Goal: Task Accomplishment & Management: Use online tool/utility

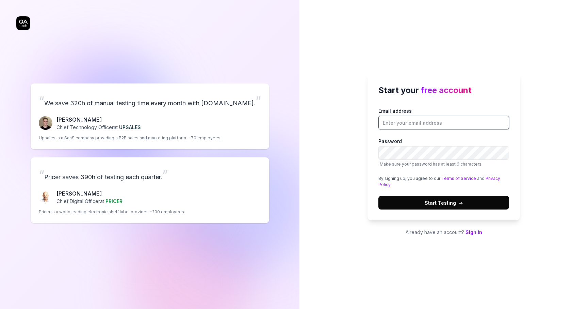
click at [420, 125] on input "Email address" at bounding box center [444, 123] width 131 height 14
type input "[PERSON_NAME][EMAIL_ADDRESS][DOMAIN_NAME]"
click at [475, 204] on button "Start Testing →" at bounding box center [444, 203] width 131 height 14
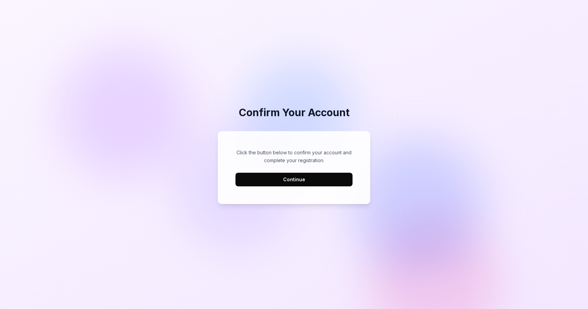
click at [318, 180] on button "Continue" at bounding box center [294, 180] width 117 height 14
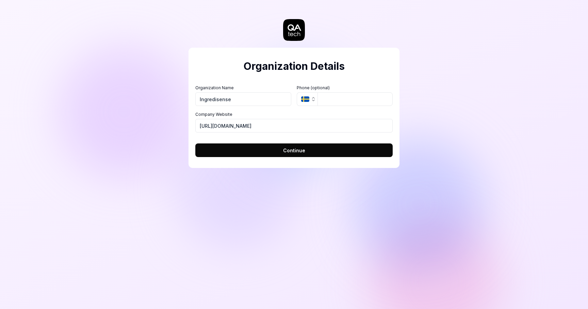
type input "Ingredisense"
click at [333, 152] on button "Continue" at bounding box center [293, 150] width 197 height 14
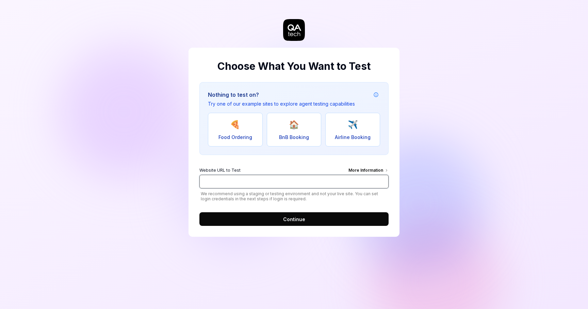
click at [314, 180] on input "Website URL to Test More Information" at bounding box center [294, 182] width 189 height 14
type input "https://www.reparama.ro"
click at [306, 227] on div "Choose What You Want to Test Nothing to test on? Try one of our example sites t…" at bounding box center [294, 142] width 211 height 189
click at [306, 217] on button "Continue" at bounding box center [294, 219] width 189 height 14
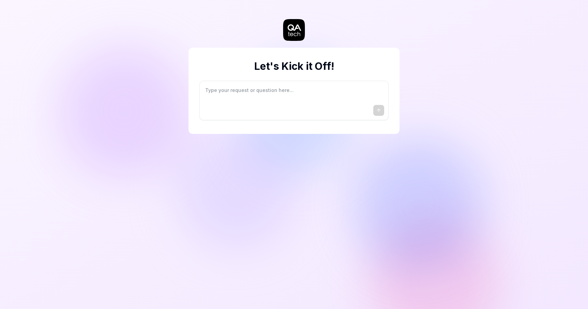
type textarea "*"
type textarea "I"
type textarea "*"
type textarea "I"
type textarea "*"
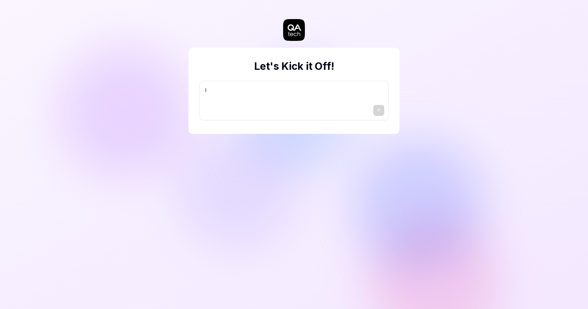
type textarea "I w"
type textarea "*"
type textarea "I wa"
type textarea "*"
type textarea "I wan"
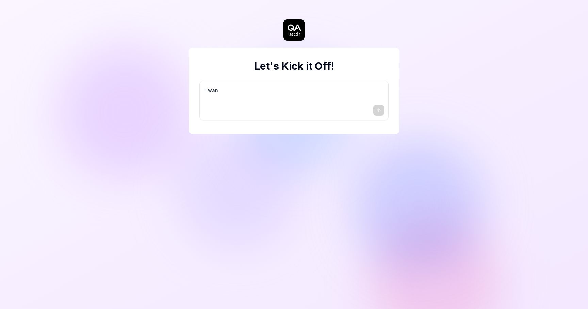
type textarea "*"
type textarea "I want"
type textarea "*"
type textarea "I want"
type textarea "*"
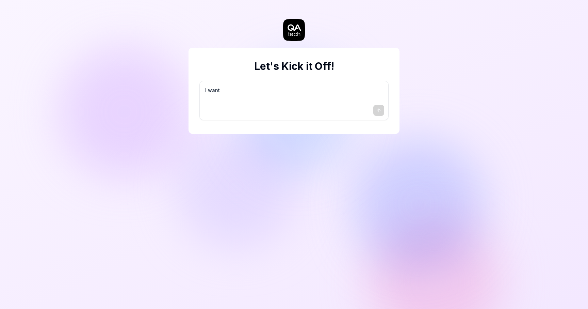
type textarea "I want a"
type textarea "*"
type textarea "I want a"
type textarea "*"
type textarea "I want a g"
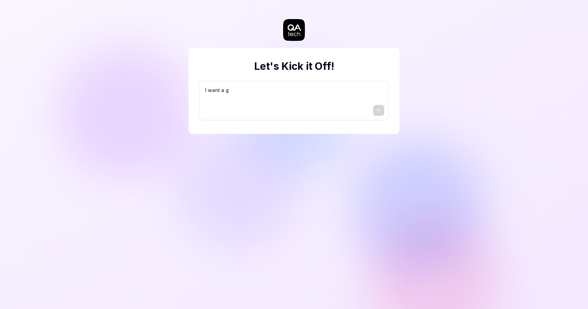
type textarea "*"
type textarea "I want a go"
type textarea "*"
type textarea "I want a goo"
type textarea "*"
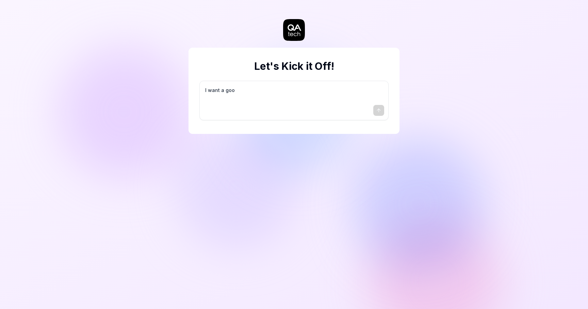
type textarea "I want a good"
type textarea "*"
type textarea "I want a good"
type textarea "*"
type textarea "I want a good t"
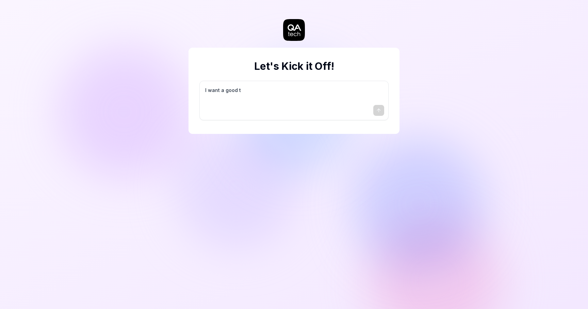
type textarea "*"
type textarea "I want a good te"
type textarea "*"
type textarea "I want a good tes"
type textarea "*"
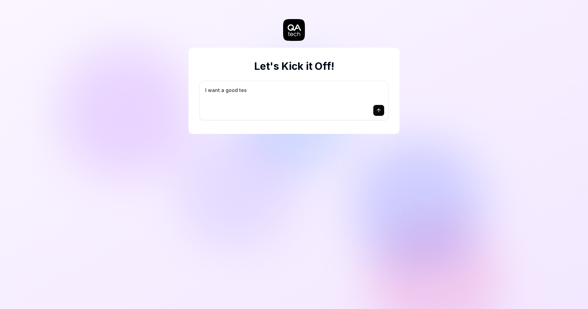
type textarea "I want a good test"
type textarea "*"
type textarea "I want a good test"
type textarea "*"
type textarea "I want a good test s"
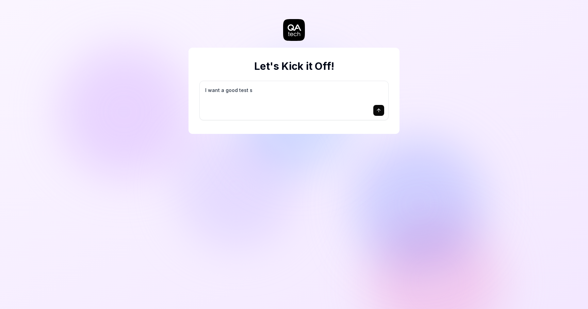
type textarea "*"
type textarea "I want a good test se"
type textarea "*"
type textarea "I want a good test set"
type textarea "*"
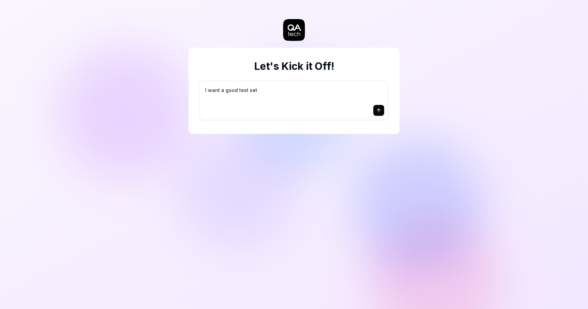
type textarea "I want a good test setu"
type textarea "*"
type textarea "I want a good test setup"
type textarea "*"
type textarea "I want a good test setup"
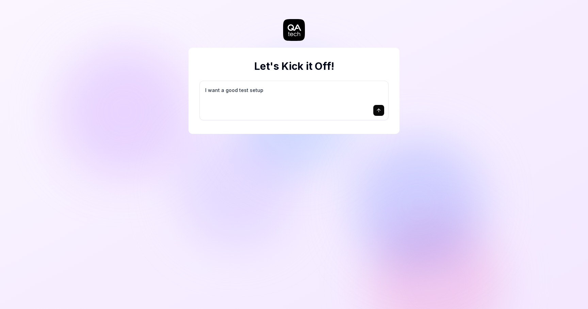
type textarea "*"
type textarea "I want a good test setup f"
type textarea "*"
type textarea "I want a good test setup fo"
type textarea "*"
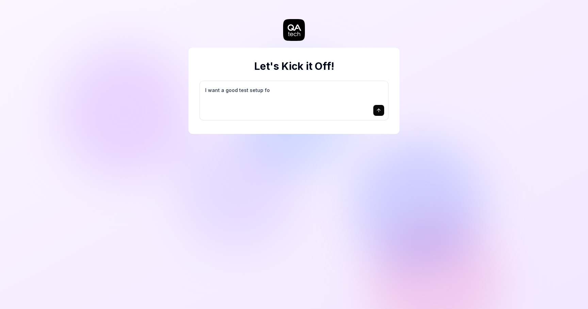
type textarea "I want a good test setup for"
type textarea "*"
type textarea "I want a good test setup for"
type textarea "*"
type textarea "I want a good test setup for m"
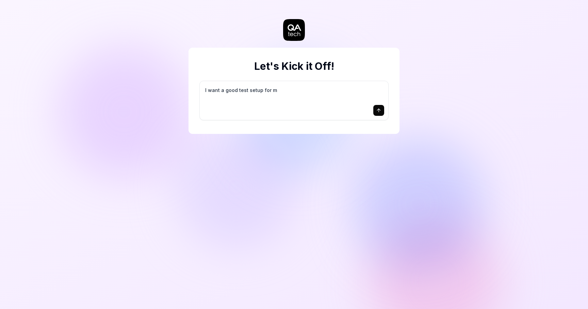
type textarea "*"
type textarea "I want a good test setup for my"
type textarea "*"
type textarea "I want a good test setup for my"
type textarea "*"
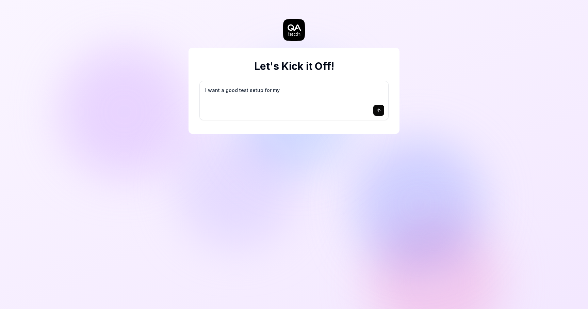
type textarea "I want a good test setup for my s"
type textarea "*"
type textarea "I want a good test setup for my si"
type textarea "*"
type textarea "I want a good test setup for my sit"
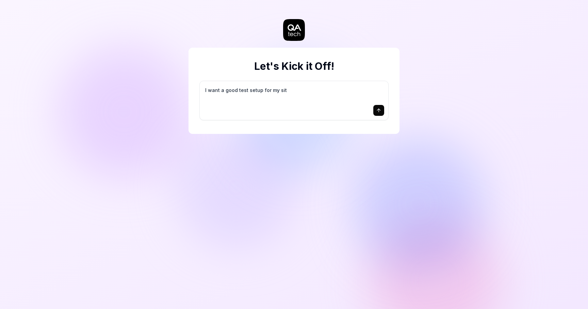
type textarea "*"
type textarea "I want a good test setup for my site"
type textarea "*"
type textarea "I want a good test setup for my site"
type textarea "*"
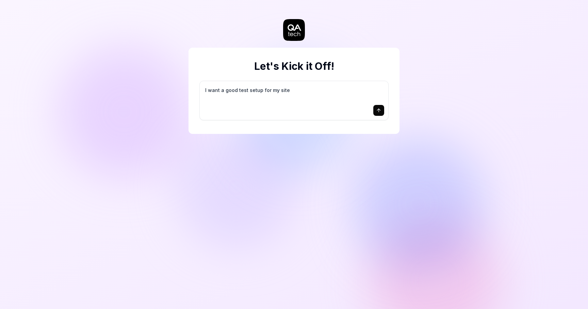
type textarea "I want a good test setup for my site -"
type textarea "*"
type textarea "I want a good test setup for my site -"
type textarea "*"
type textarea "I want a good test setup for my site - h"
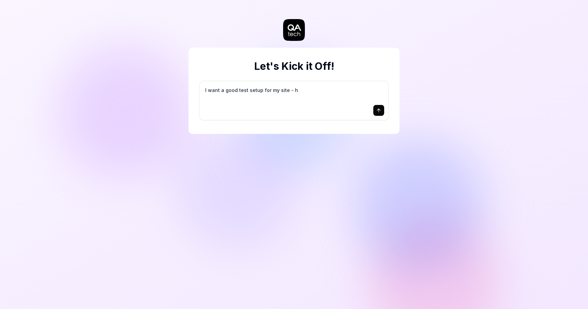
type textarea "*"
type textarea "I want a good test setup for my site - he"
type textarea "*"
type textarea "I want a good test setup for my site - hel"
type textarea "*"
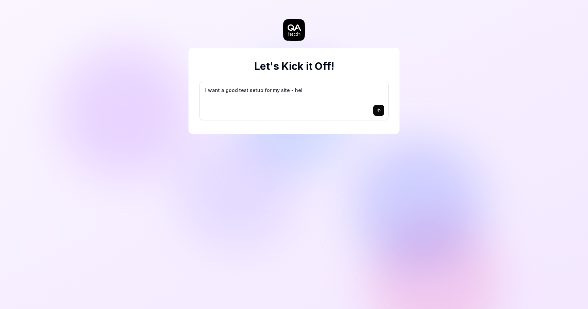
type textarea "I want a good test setup for my site - help"
type textarea "*"
type textarea "I want a good test setup for my site - help"
type textarea "*"
type textarea "I want a good test setup for my site - help m"
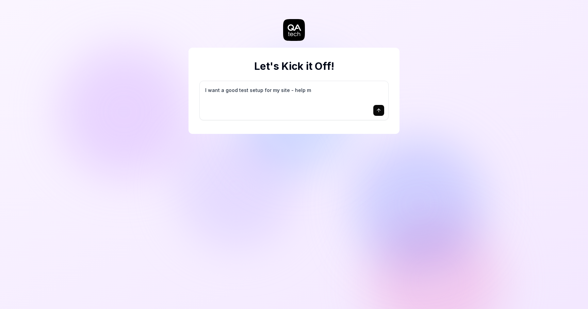
type textarea "*"
type textarea "I want a good test setup for my site - help me"
type textarea "*"
type textarea "I want a good test setup for my site - help me"
type textarea "*"
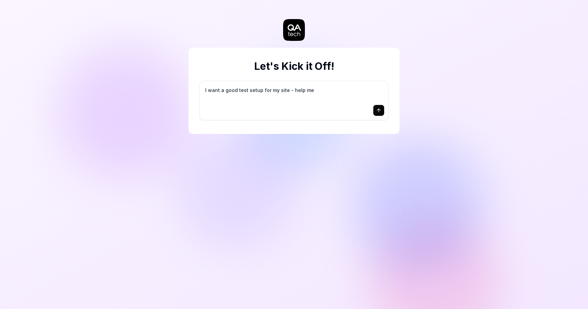
type textarea "I want a good test setup for my site - help me c"
type textarea "*"
type textarea "I want a good test setup for my site - help me cr"
type textarea "*"
type textarea "I want a good test setup for my site - help me cre"
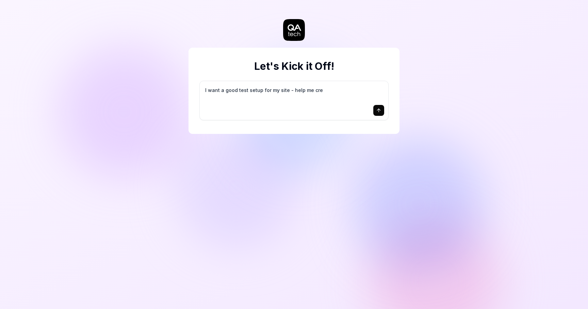
type textarea "*"
type textarea "I want a good test setup for my site - help me crea"
type textarea "*"
type textarea "I want a good test setup for my site - help me creat"
type textarea "*"
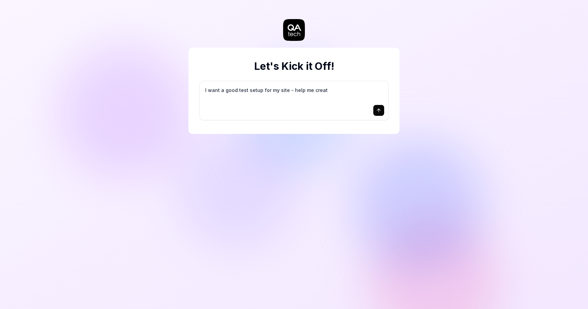
type textarea "I want a good test setup for my site - help me create"
type textarea "*"
type textarea "I want a good test setup for my site - help me create"
type textarea "*"
type textarea "I want a good test setup for my site - help me create t"
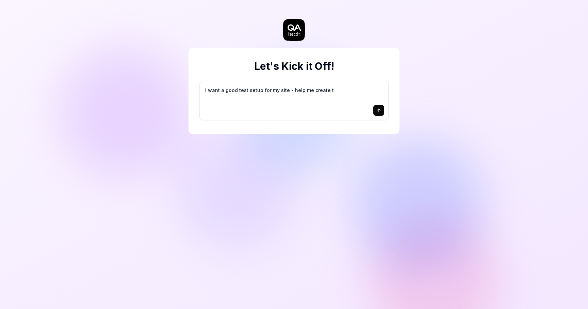
type textarea "*"
type textarea "I want a good test setup for my site - help me create th"
type textarea "*"
type textarea "I want a good test setup for my site - help me create the"
type textarea "*"
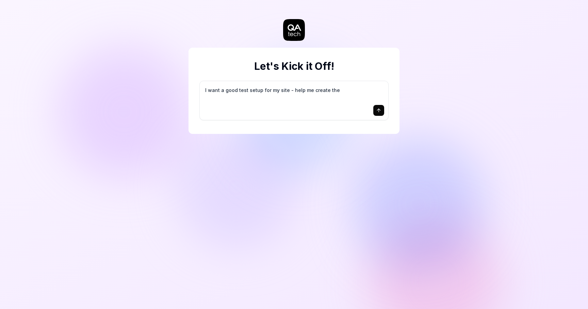
type textarea "I want a good test setup for my site - help me create the"
type textarea "*"
type textarea "I want a good test setup for my site - help me create the f"
type textarea "*"
type textarea "I want a good test setup for my site - help me create the fi"
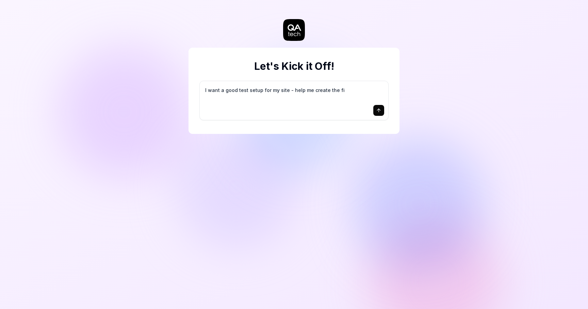
type textarea "*"
type textarea "I want a good test setup for my site - help me create the fir"
type textarea "*"
type textarea "I want a good test setup for my site - help me create the firs"
type textarea "*"
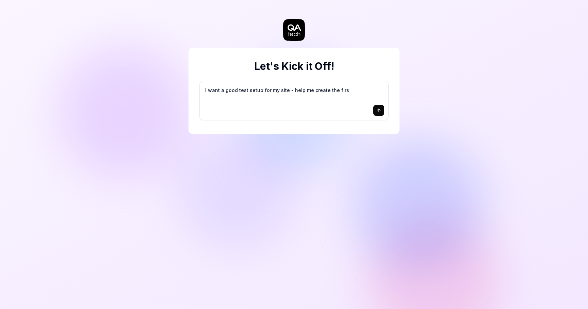
type textarea "I want a good test setup for my site - help me create the first"
type textarea "*"
type textarea "I want a good test setup for my site - help me create the first"
type textarea "*"
type textarea "I want a good test setup for my site - help me create the first 3"
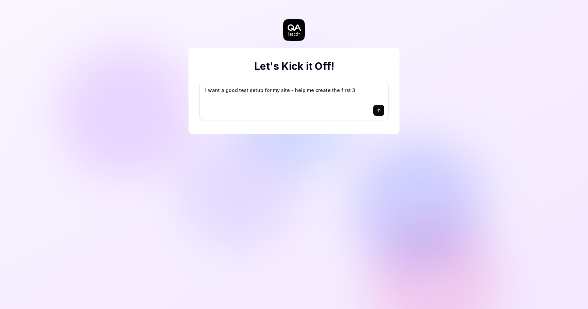
type textarea "*"
type textarea "I want a good test setup for my site - help me create the first 3-"
type textarea "*"
type textarea "I want a good test setup for my site - help me create the first 3-5"
type textarea "*"
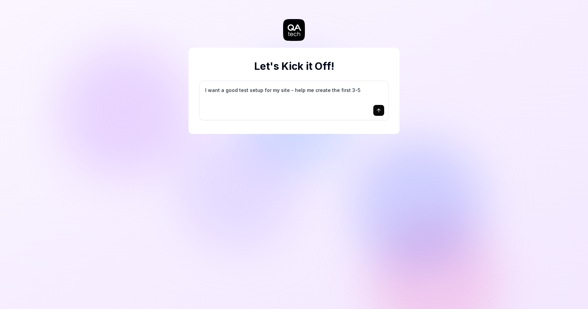
type textarea "I want a good test setup for my site - help me create the first 3-5"
type textarea "*"
type textarea "I want a good test setup for my site - help me create the first 3-5 t"
type textarea "*"
type textarea "I want a good test setup for my site - help me create the first 3-5 te"
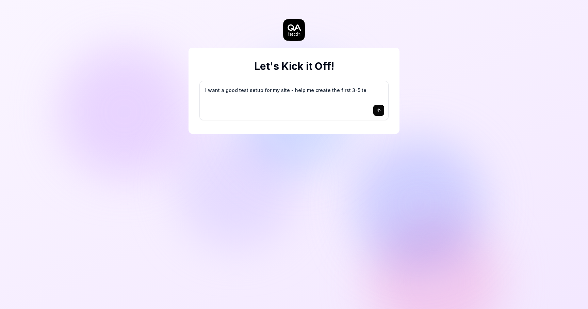
type textarea "*"
type textarea "I want a good test setup for my site - help me create the first 3-5 tes"
type textarea "*"
type textarea "I want a good test setup for my site - help me create the first 3-5 test"
type textarea "*"
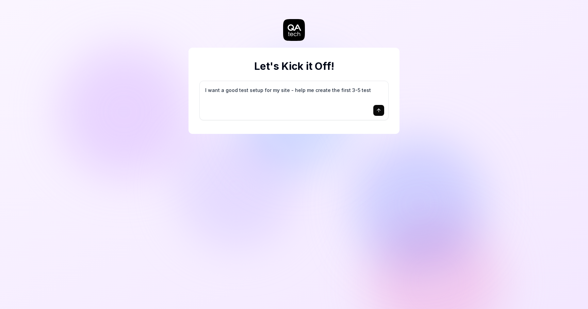
type textarea "I want a good test setup for my site - help me create the first 3-5 test"
type textarea "*"
type textarea "I want a good test setup for my site - help me create the first 3-5 test c"
type textarea "*"
type textarea "I want a good test setup for my site - help me create the first 3-5 test ca"
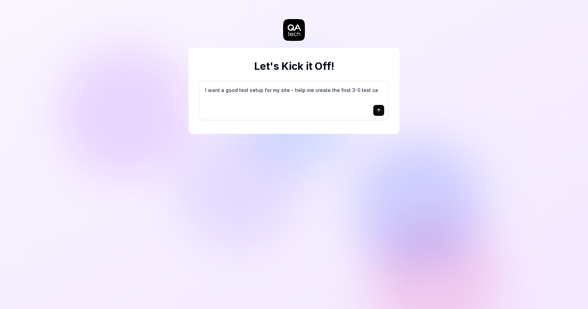
type textarea "*"
type textarea "I want a good test setup for my site - help me create the first 3-5 test cas"
type textarea "*"
type textarea "I want a good test setup for my site - help me create the first 3-5 test case"
type textarea "*"
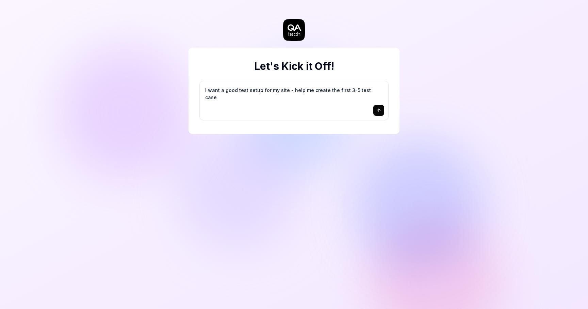
type textarea "I want a good test setup for my site - help me create the first 3-5 test cases"
click at [349, 91] on textarea "I want a good test setup for my site - help me create the first 3-5 test cases" at bounding box center [294, 93] width 180 height 17
type textarea "*"
type textarea "I want a good test setup for my site - help me create the first 3-1 test cases"
type textarea "*"
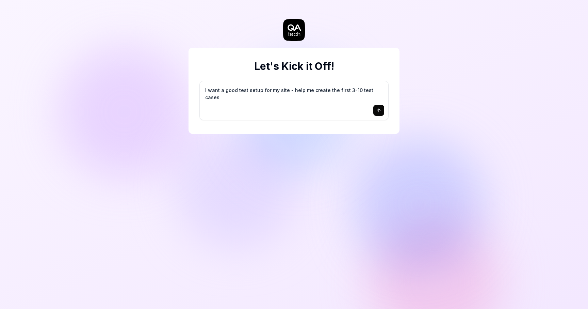
type textarea "I want a good test setup for my site - help me create the first 3-10 test cases"
click at [382, 111] on button "submit" at bounding box center [379, 110] width 11 height 11
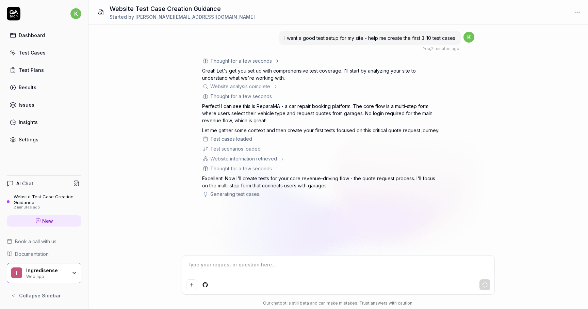
click at [278, 160] on div "Website information retrieved" at bounding box center [321, 158] width 238 height 7
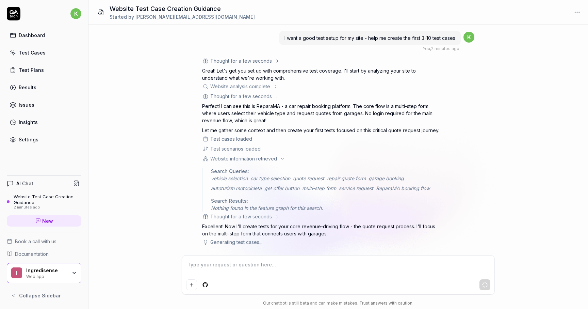
click at [251, 150] on div "Test scenarios loaded" at bounding box center [235, 148] width 50 height 7
click at [278, 215] on icon at bounding box center [277, 216] width 5 height 5
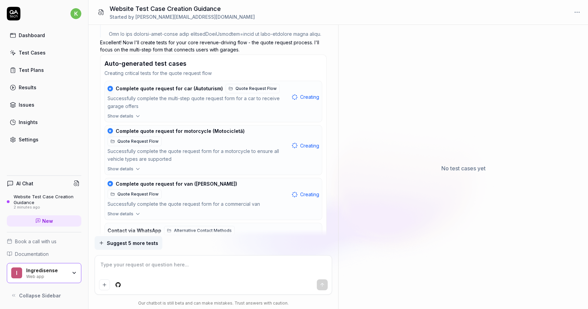
scroll to position [380, 0]
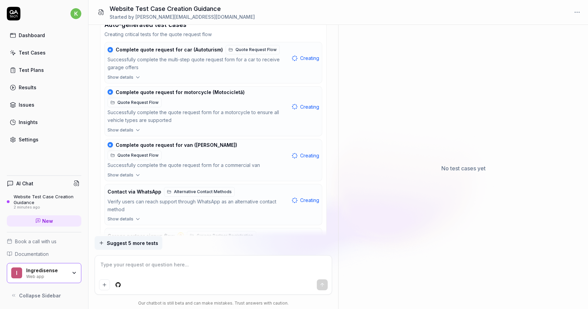
click at [135, 78] on icon "button" at bounding box center [138, 77] width 6 height 6
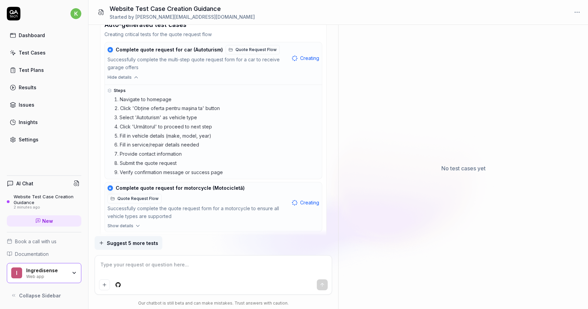
click at [134, 78] on icon "button" at bounding box center [136, 77] width 6 height 6
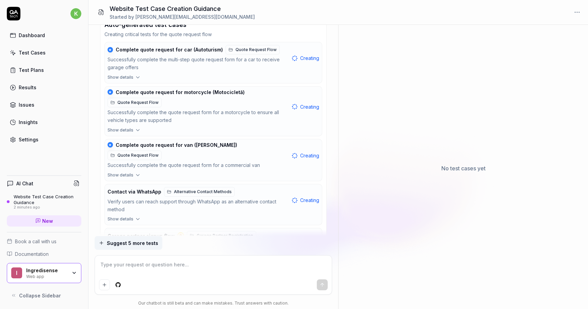
scroll to position [425, 0]
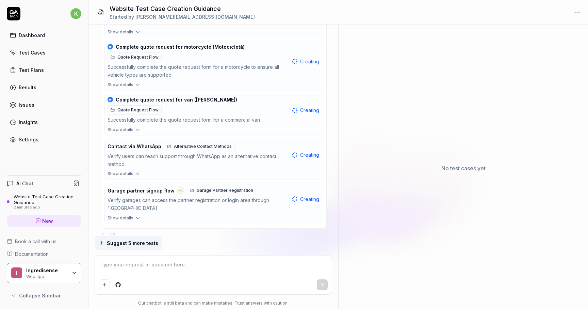
click at [131, 205] on button "Garage partner signup flow Garage Partner Registration Verify garages can acces…" at bounding box center [214, 199] width 218 height 32
click at [137, 215] on icon "button" at bounding box center [138, 218] width 6 height 6
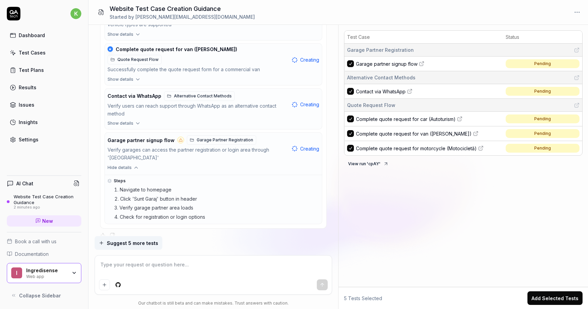
click at [179, 137] on div at bounding box center [180, 140] width 7 height 7
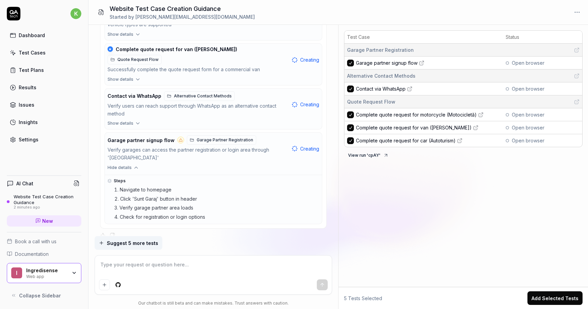
click at [577, 48] on icon at bounding box center [576, 49] width 5 height 5
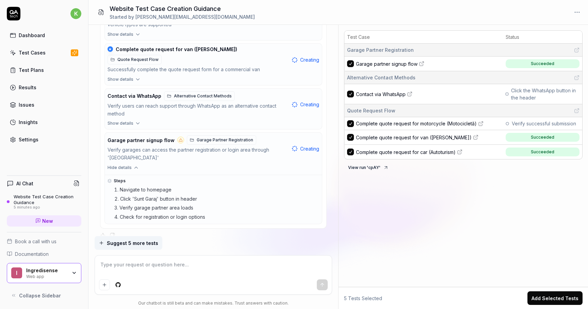
click at [218, 275] on textarea at bounding box center [213, 267] width 228 height 17
type textarea "*"
type textarea "GO"
type textarea "*"
type textarea "GO"
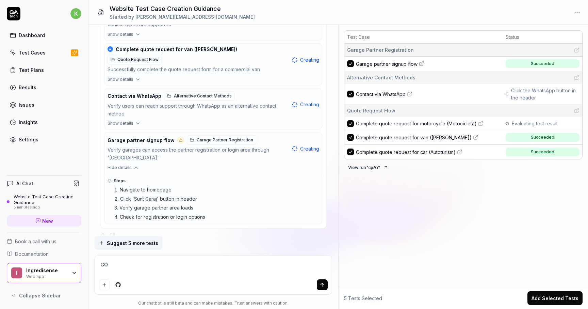
type textarea "*"
type textarea "GO t"
type textarea "*"
type textarea "GO te"
type textarea "*"
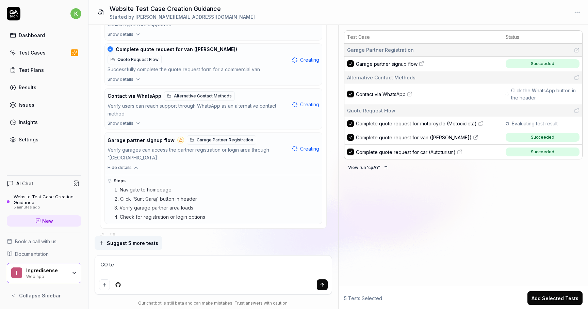
type textarea "GO teh"
type textarea "*"
type textarea "H"
type textarea "*"
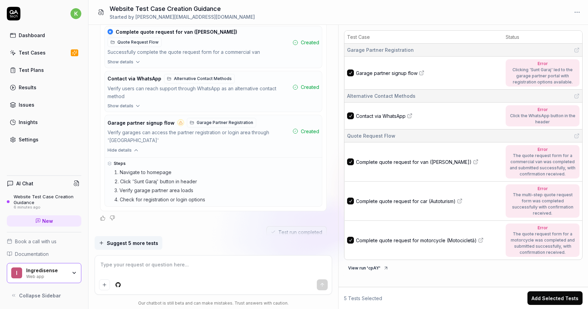
scroll to position [504, 0]
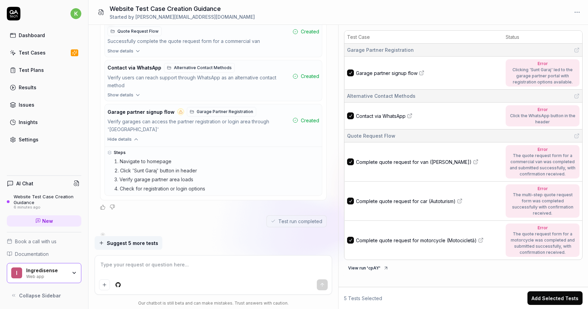
click at [553, 297] on button "Add Selected Tests" at bounding box center [555, 298] width 55 height 14
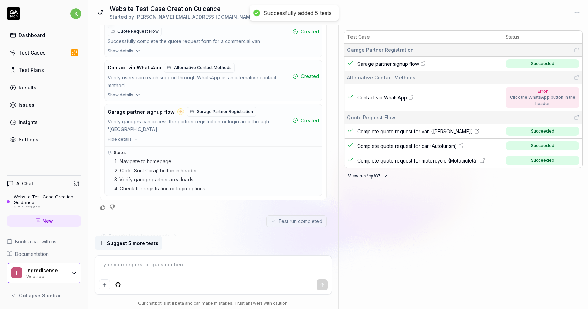
scroll to position [613, 0]
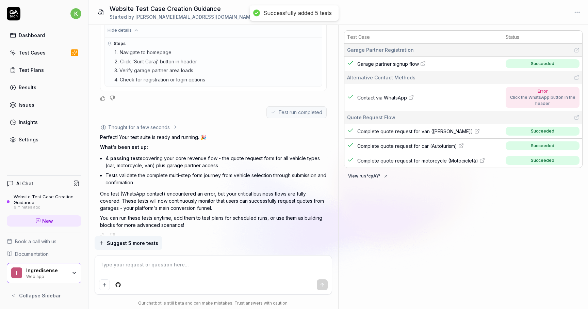
type textarea "*"
click at [54, 65] on link "Test Plans" at bounding box center [44, 69] width 75 height 13
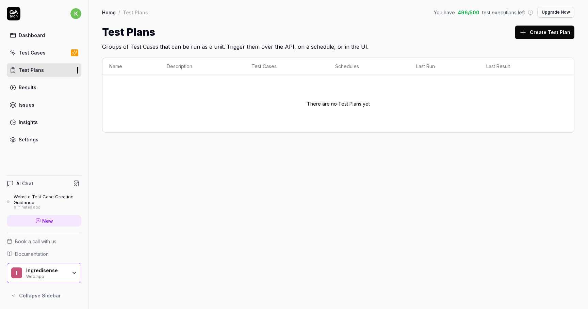
click at [52, 56] on link "Test Cases" at bounding box center [44, 52] width 75 height 13
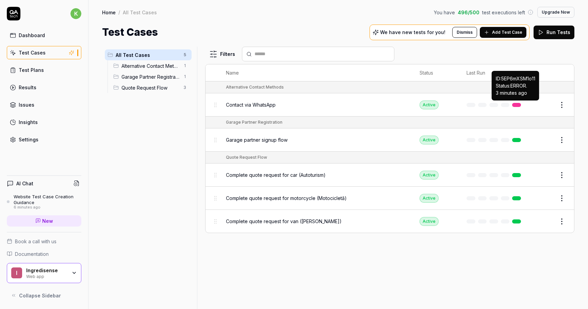
click at [514, 103] on link at bounding box center [516, 105] width 9 height 4
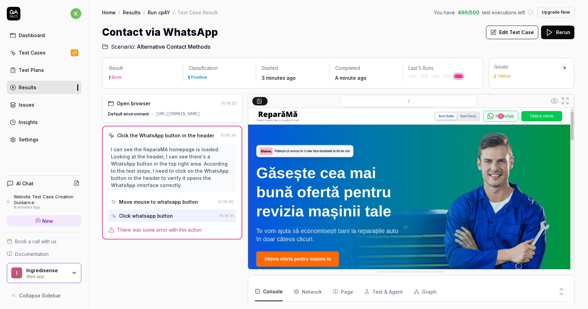
click at [183, 198] on div "Move mouse to whatsapp button" at bounding box center [158, 201] width 79 height 7
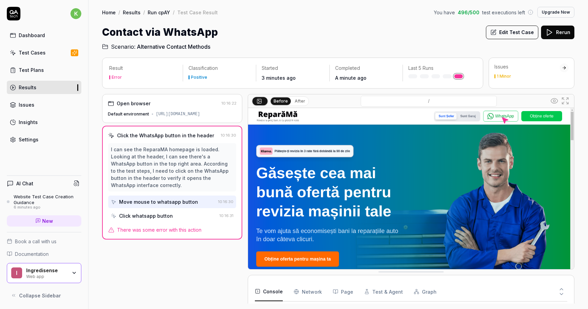
click at [180, 209] on div "Click whatsapp button" at bounding box center [164, 215] width 106 height 13
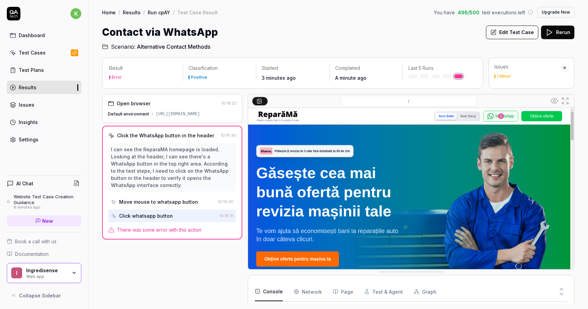
click at [202, 137] on div "Click the WhatsApp button in the header" at bounding box center [165, 135] width 97 height 7
click at [180, 198] on div "Move mouse to whatsapp button" at bounding box center [158, 201] width 79 height 7
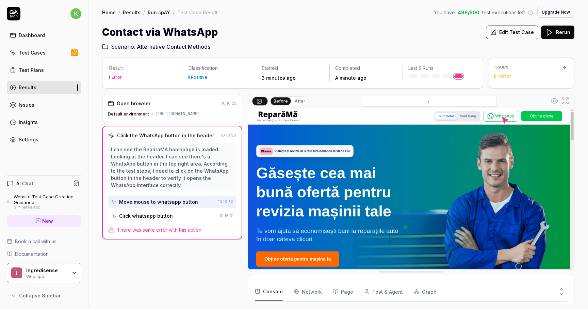
click at [508, 78] on div "1 Minor" at bounding box center [504, 76] width 14 height 4
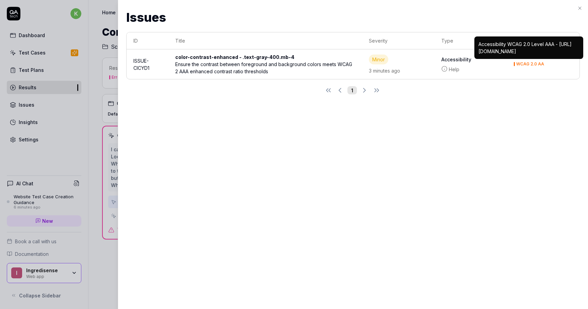
click at [239, 76] on td "color-contrast-enhanced - .text-gray-400.mb-4 Ensure the contrast between foreg…" at bounding box center [265, 64] width 193 height 30
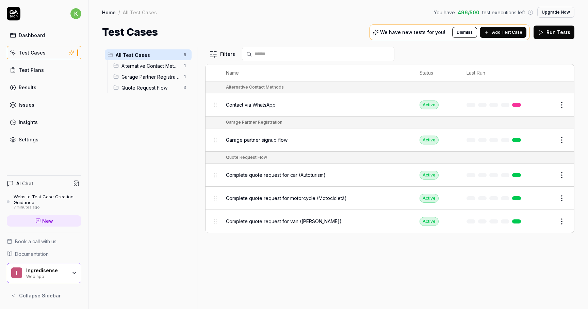
click at [272, 171] on span "Complete quote request for car (Autoturism)" at bounding box center [276, 174] width 100 height 7
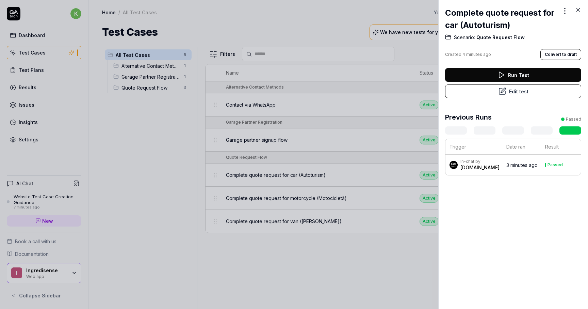
click at [483, 160] on div "In-chat by QA.tech" at bounding box center [475, 165] width 50 height 12
click at [465, 161] on div "In-chat by" at bounding box center [480, 161] width 39 height 5
click at [513, 162] on time "3 minutes ago" at bounding box center [522, 165] width 31 height 6
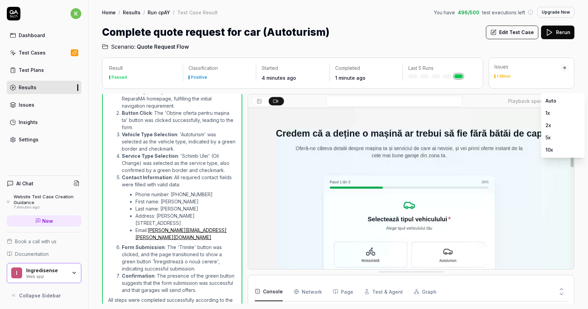
click at [550, 100] on body "k Dashboard Test Cases Test Plans Results Issues Insights Settings AI Chat Webs…" at bounding box center [294, 154] width 588 height 309
drag, startPoint x: 550, startPoint y: 100, endPoint x: 549, endPoint y: 117, distance: 17.1
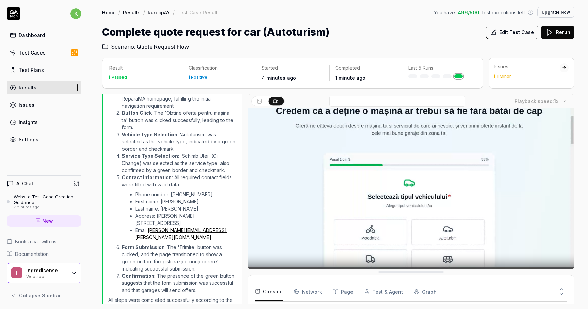
scroll to position [43, 0]
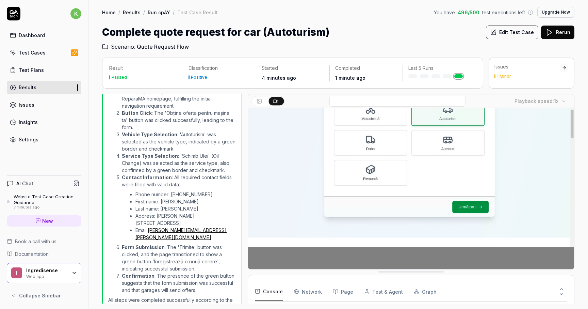
click at [374, 185] on video at bounding box center [411, 167] width 326 height 204
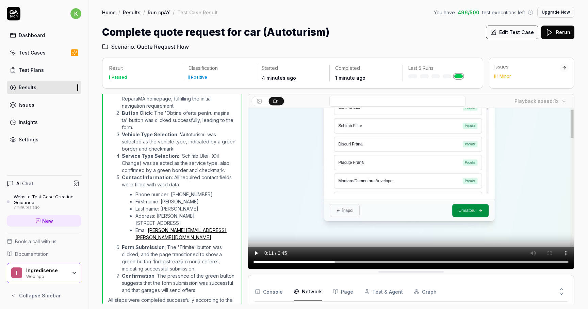
click at [303, 298] on Requests "Network" at bounding box center [308, 291] width 28 height 19
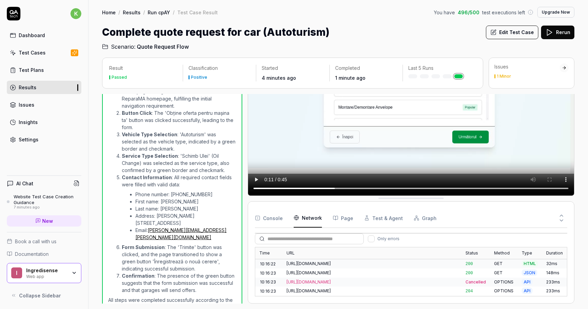
click at [338, 306] on div "https://www.reparama.ro/api/submit-form" at bounding box center [372, 309] width 171 height 6
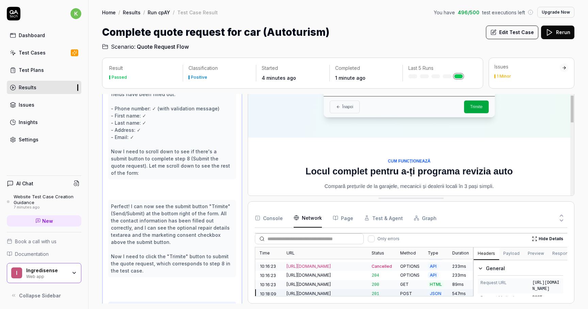
scroll to position [194, 0]
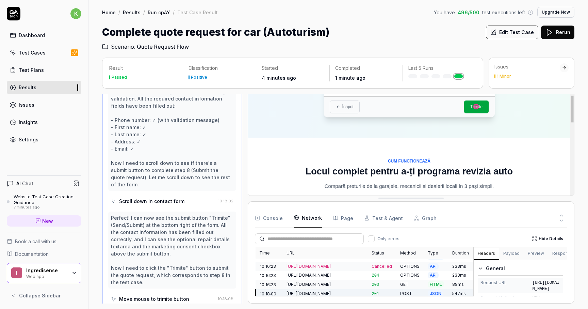
click at [350, 222] on button "Page" at bounding box center [343, 217] width 20 height 19
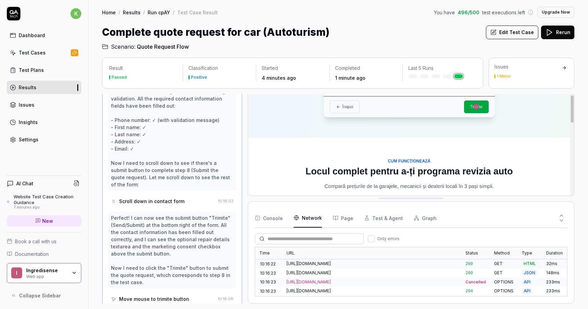
click at [311, 223] on Requests "Network" at bounding box center [308, 217] width 28 height 19
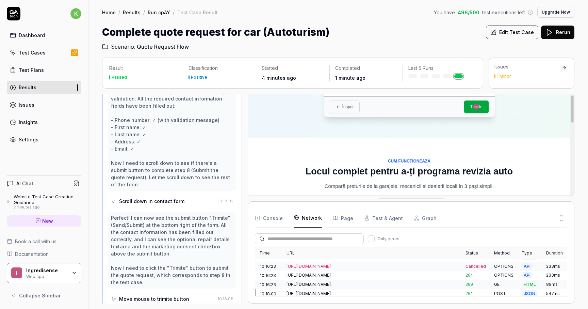
scroll to position [0, 0]
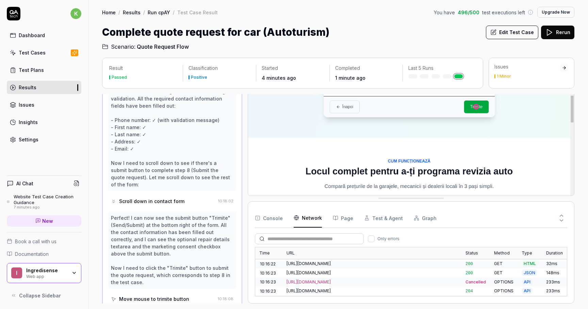
click at [346, 222] on button "Page" at bounding box center [343, 217] width 20 height 19
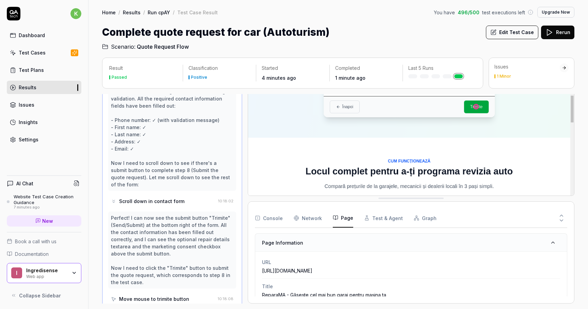
click at [374, 220] on button "Test & Agent" at bounding box center [383, 217] width 39 height 19
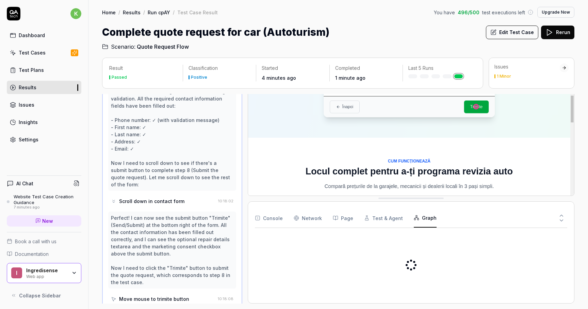
click at [414, 221] on button "Graph" at bounding box center [425, 217] width 23 height 19
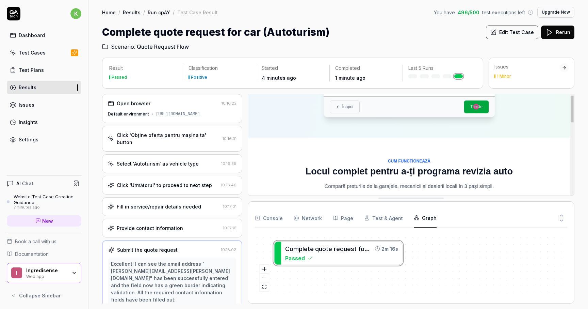
click at [45, 106] on link "Issues" at bounding box center [44, 104] width 75 height 13
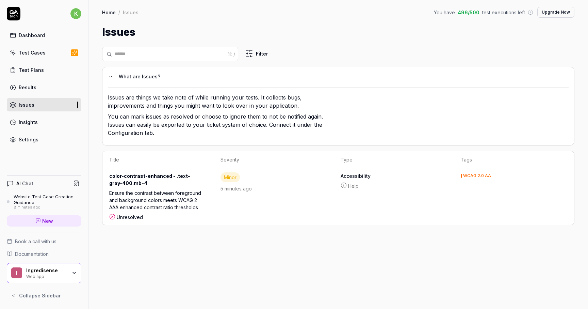
click at [31, 68] on div "Test Plans" at bounding box center [31, 69] width 25 height 7
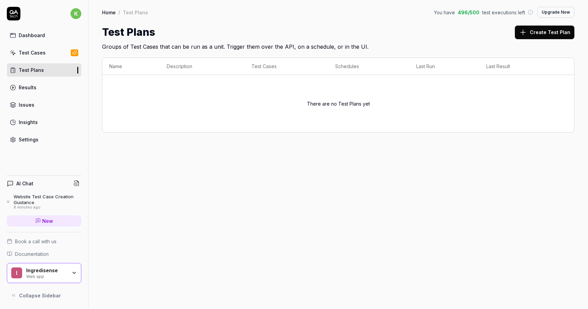
click at [55, 31] on link "Dashboard" at bounding box center [44, 35] width 75 height 13
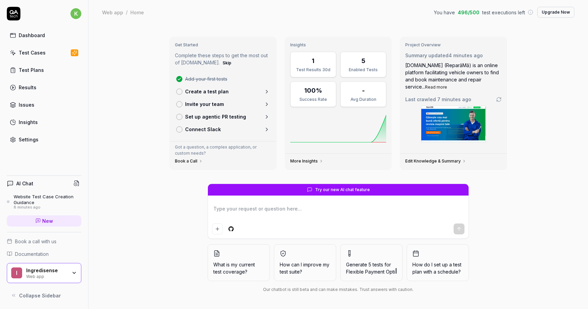
click at [556, 15] on button "Upgrade Now" at bounding box center [556, 12] width 37 height 11
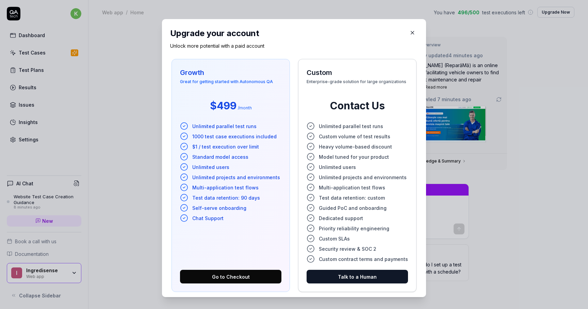
click at [411, 30] on icon "button" at bounding box center [413, 33] width 6 height 6
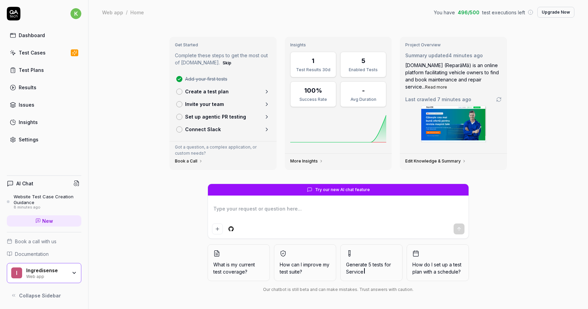
click at [199, 306] on div "Get Started Complete these steps to get the most out of QA.tech. Skip Add your …" at bounding box center [339, 167] width 500 height 284
type textarea "*"
